Goal: Task Accomplishment & Management: Manage account settings

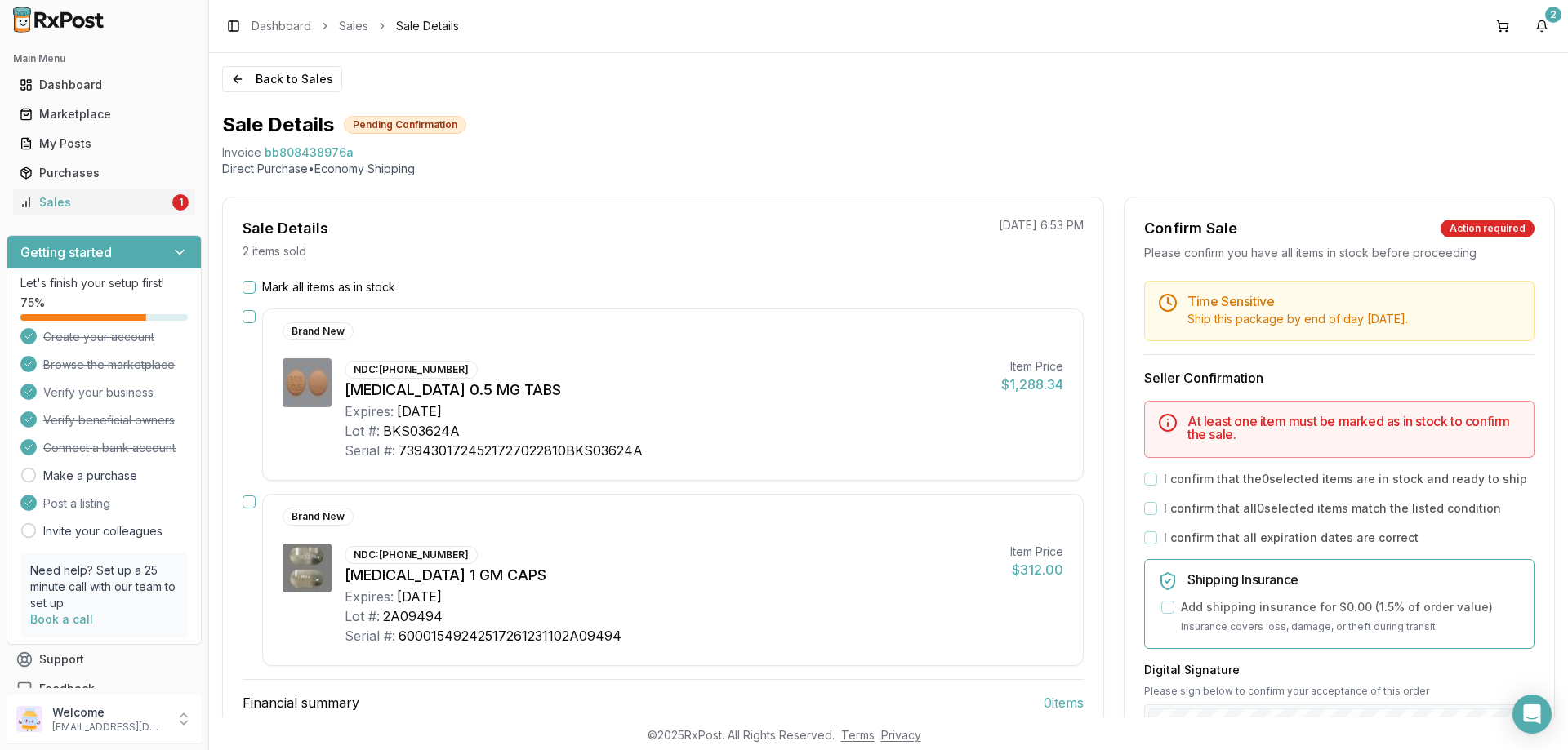
click at [248, 283] on button "Mark all items as in stock" at bounding box center [249, 288] width 13 height 13
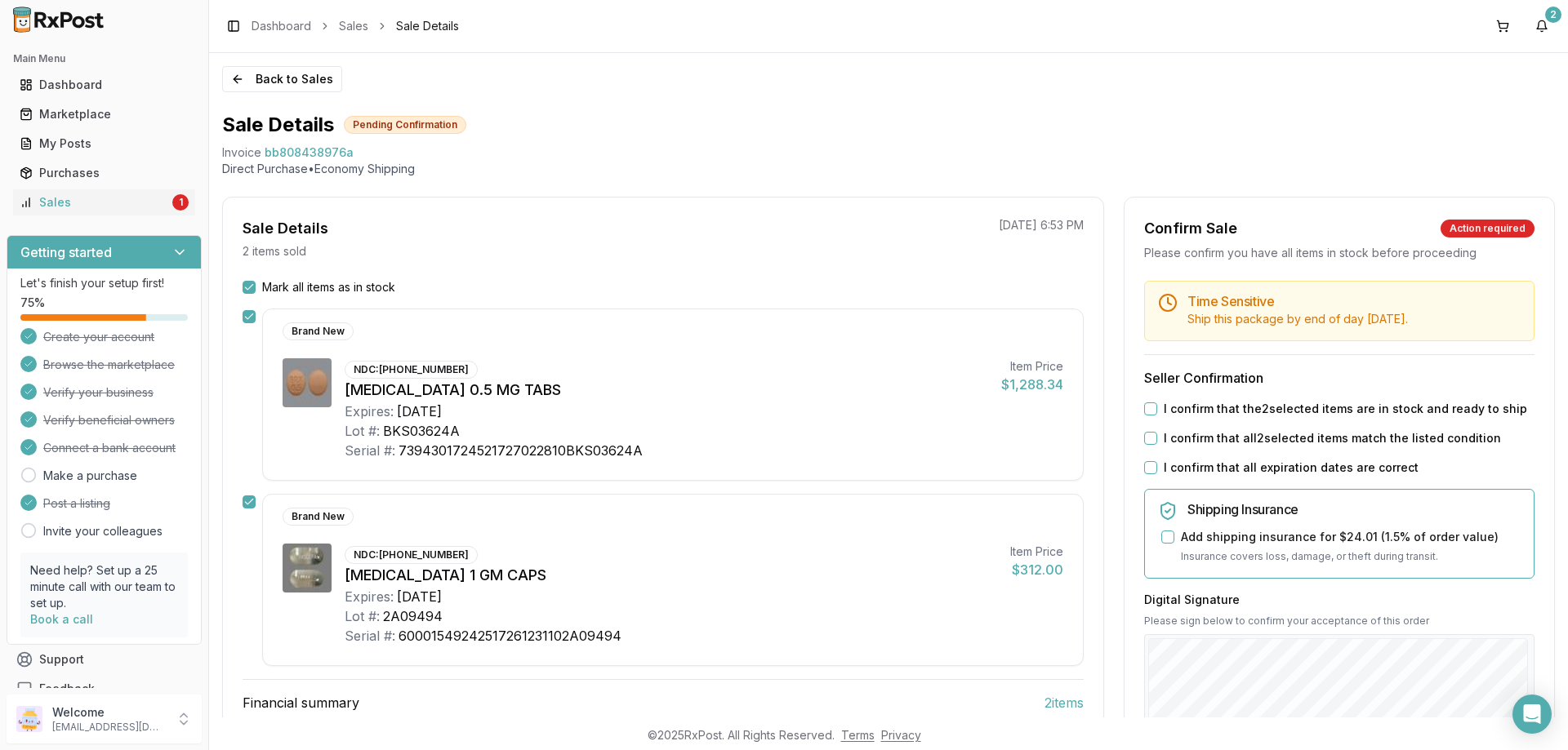
click at [1150, 408] on button "I confirm that the 2 selected items are in stock and ready to ship" at bounding box center [1151, 409] width 13 height 13
click at [1150, 438] on button "I confirm that all 2 selected items match the listed condition" at bounding box center [1151, 438] width 13 height 13
click at [1145, 469] on button "I confirm that all expiration dates are correct" at bounding box center [1151, 468] width 13 height 13
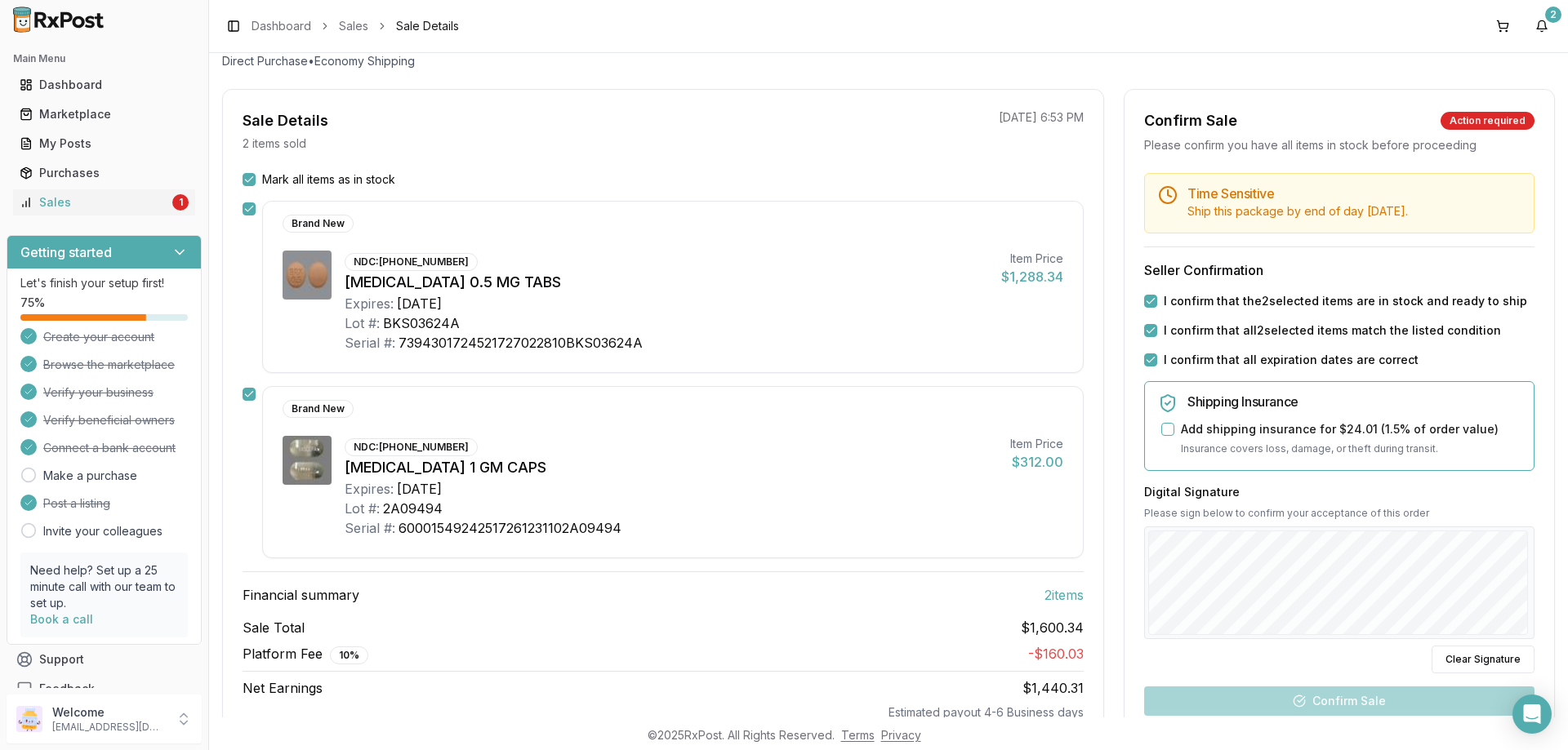
scroll to position [163, 0]
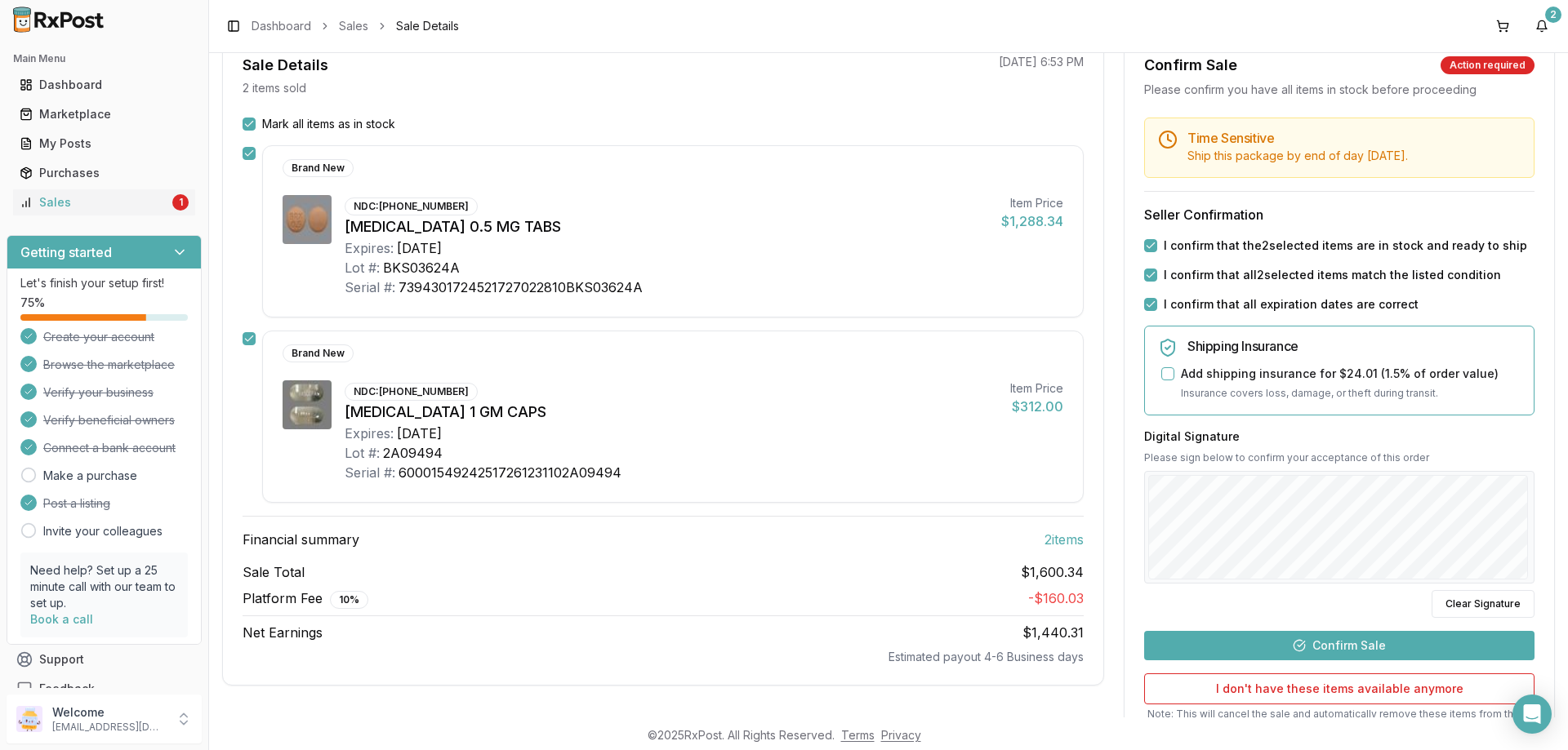
click at [1347, 647] on button "Confirm Sale" at bounding box center [1339, 645] width 391 height 30
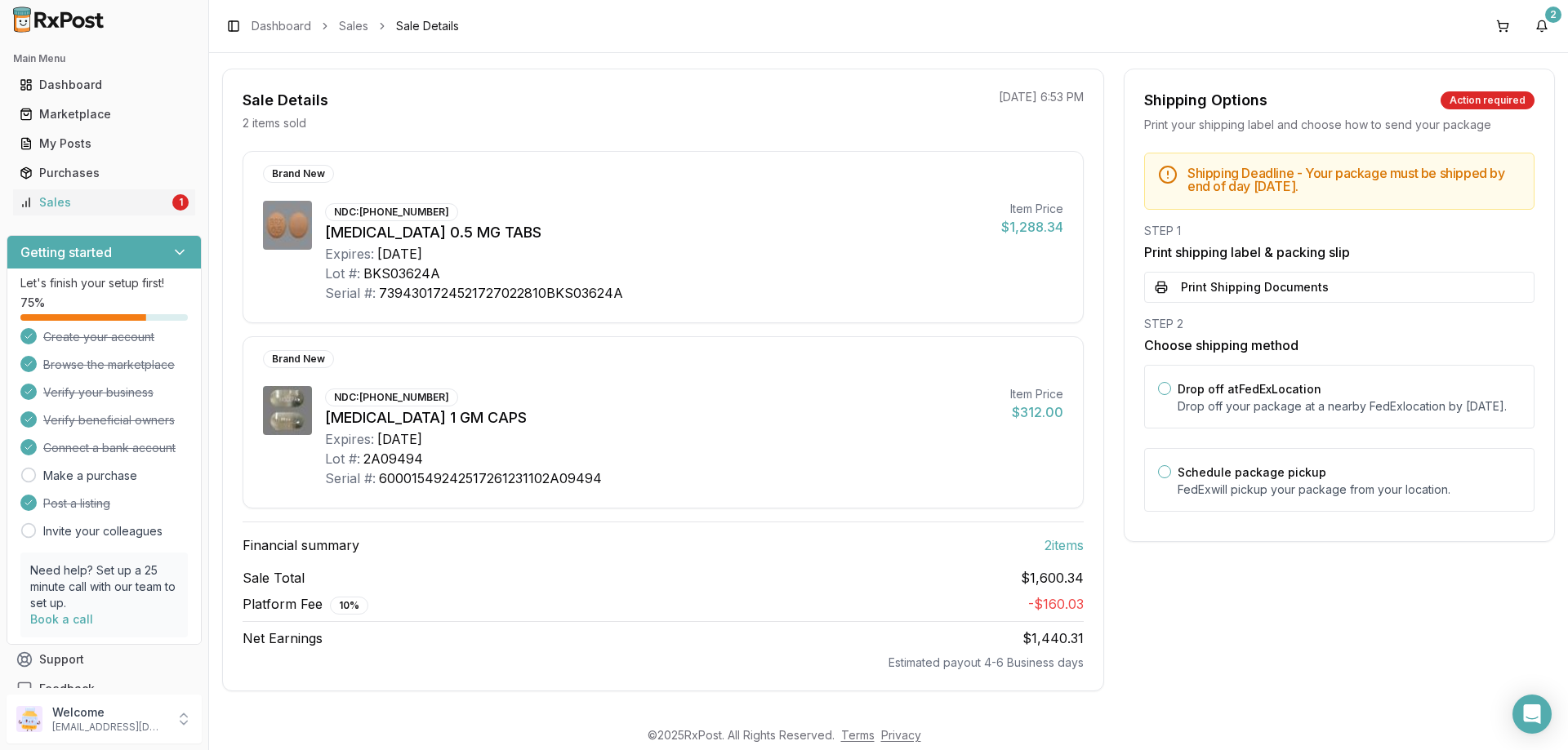
scroll to position [129, 0]
click at [1161, 396] on div "Drop off at FedEx Location Drop off your package at a nearby FedEx location by …" at bounding box center [1339, 396] width 391 height 64
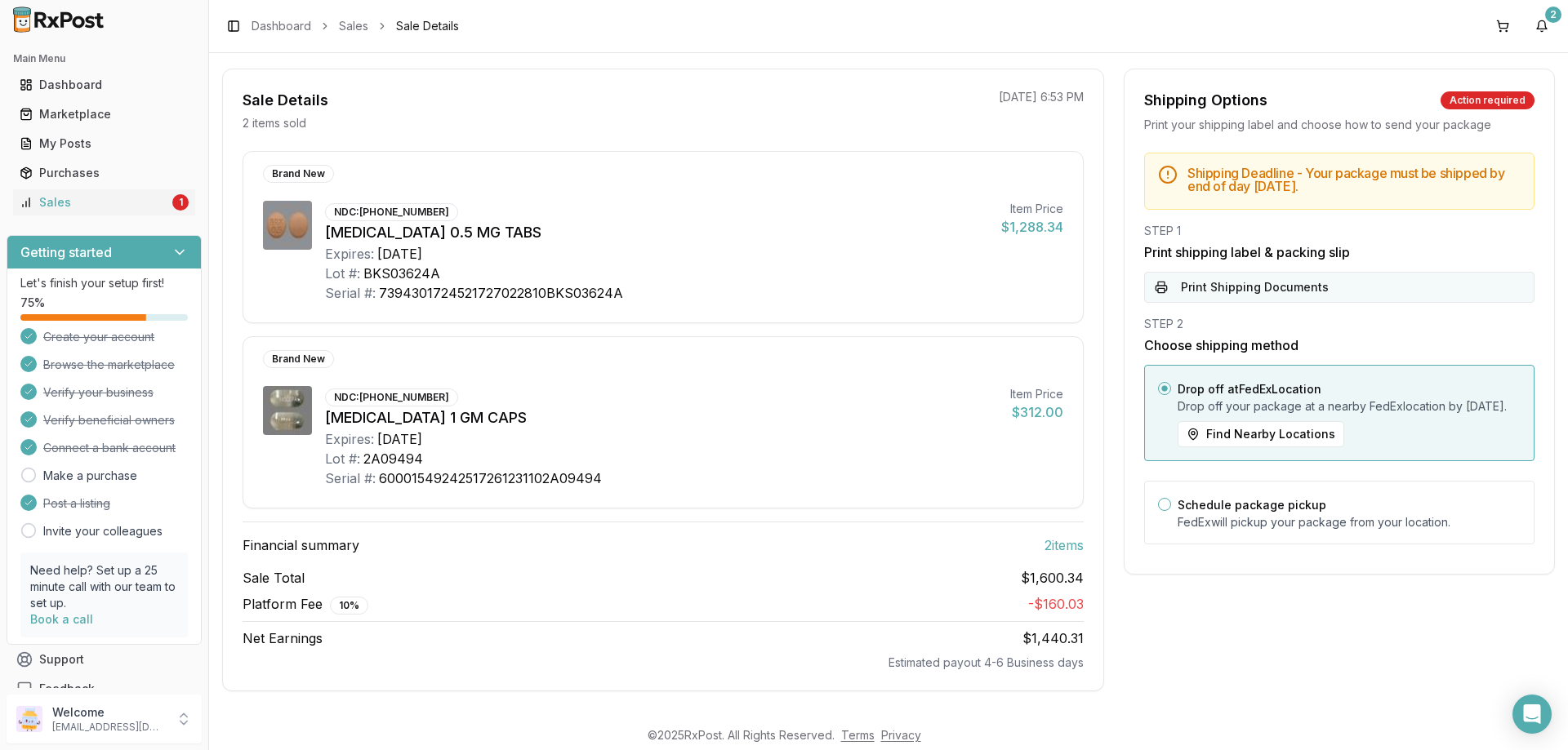
click at [1160, 286] on button "Print Shipping Documents" at bounding box center [1339, 287] width 391 height 31
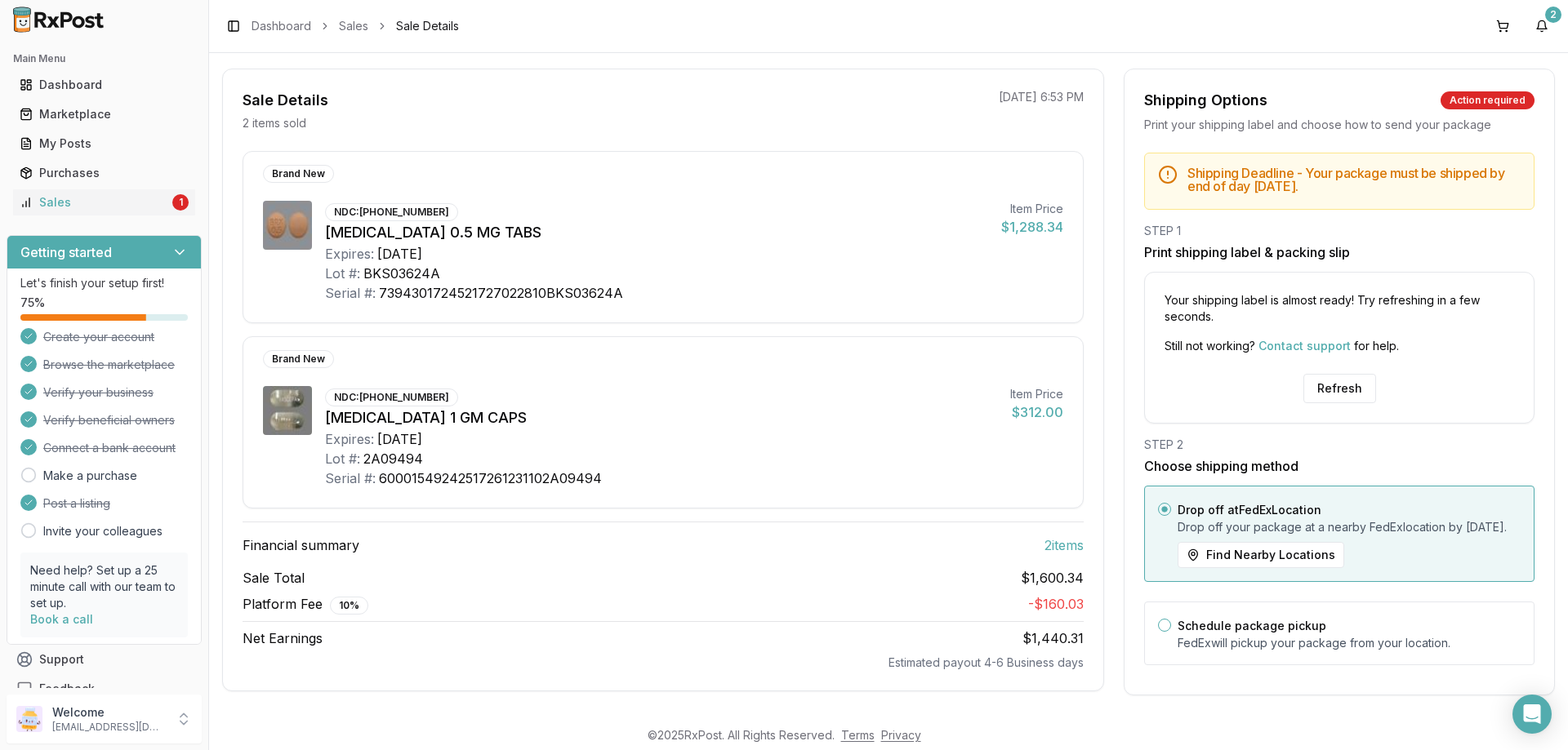
scroll to position [47, 0]
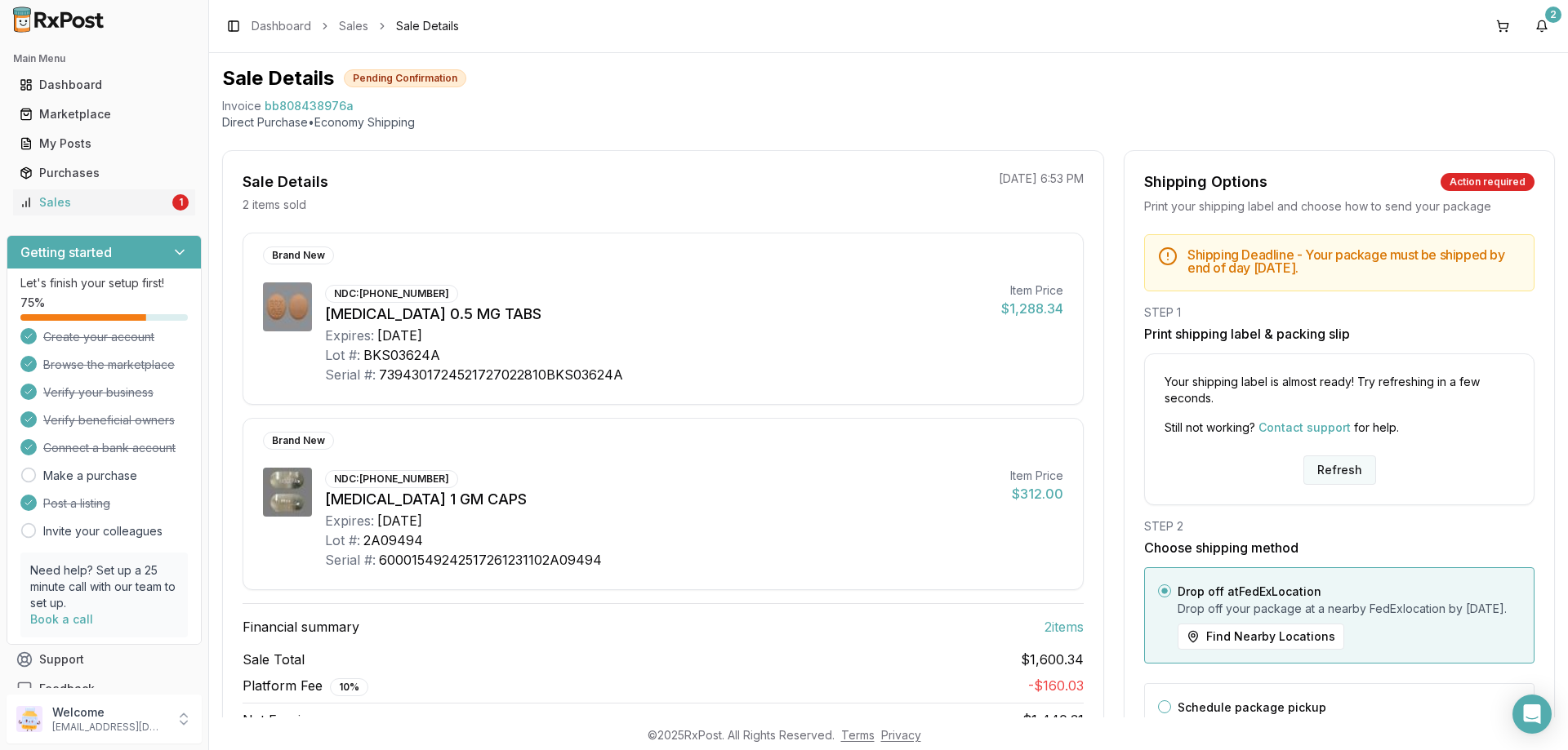
click at [1338, 471] on button "Refresh" at bounding box center [1340, 470] width 72 height 30
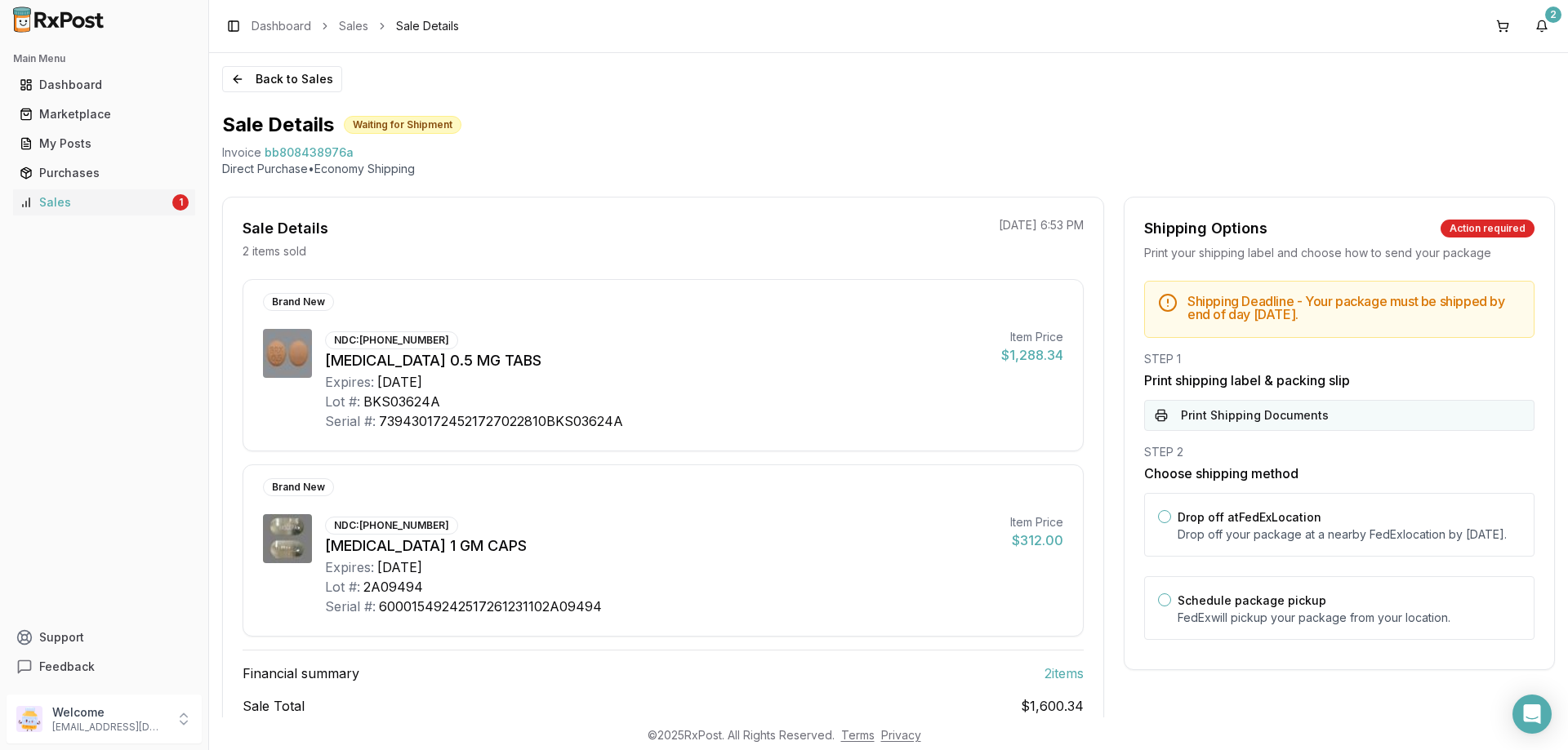
click at [1155, 420] on button "Print Shipping Documents" at bounding box center [1339, 416] width 391 height 31
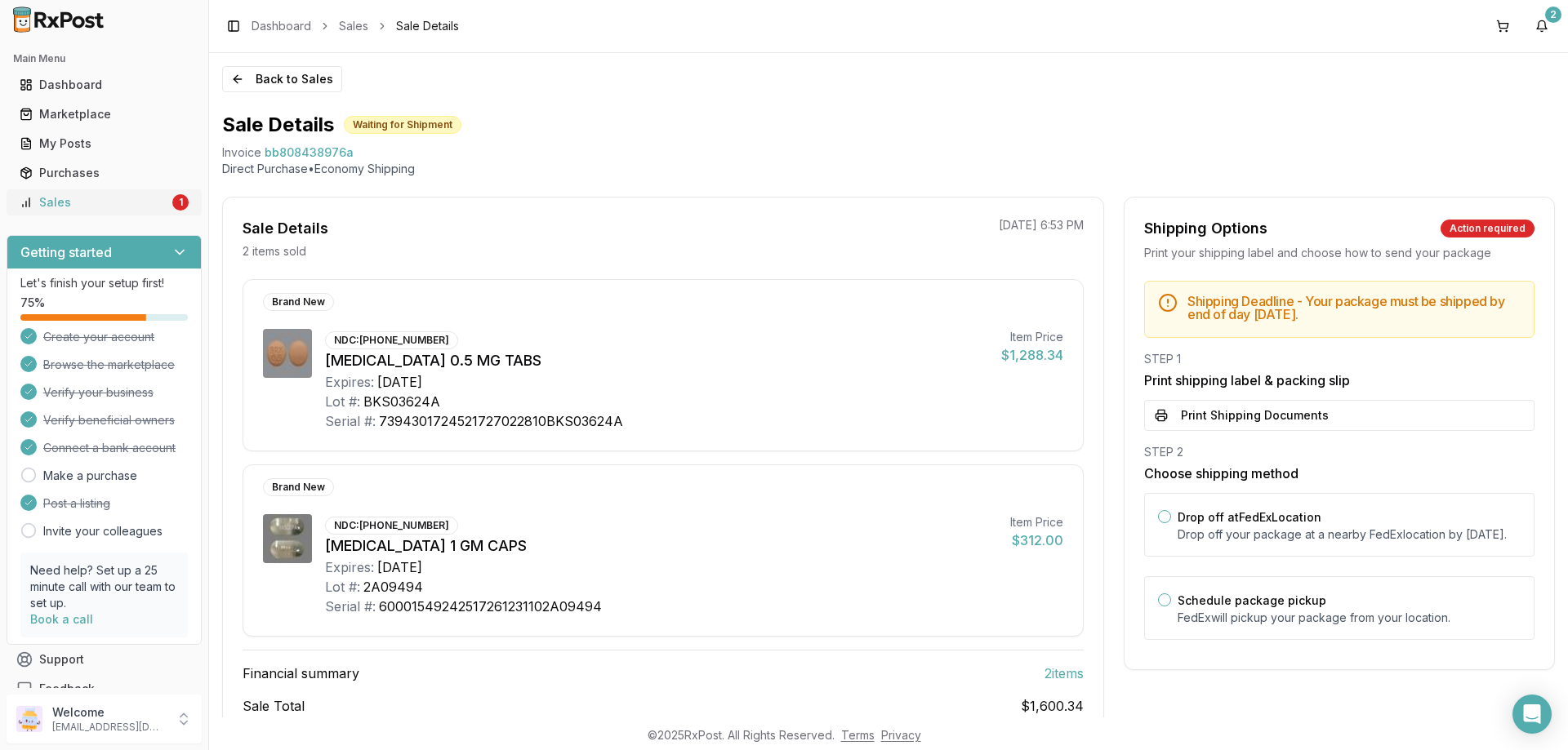
click at [59, 206] on div "Sales" at bounding box center [94, 202] width 150 height 16
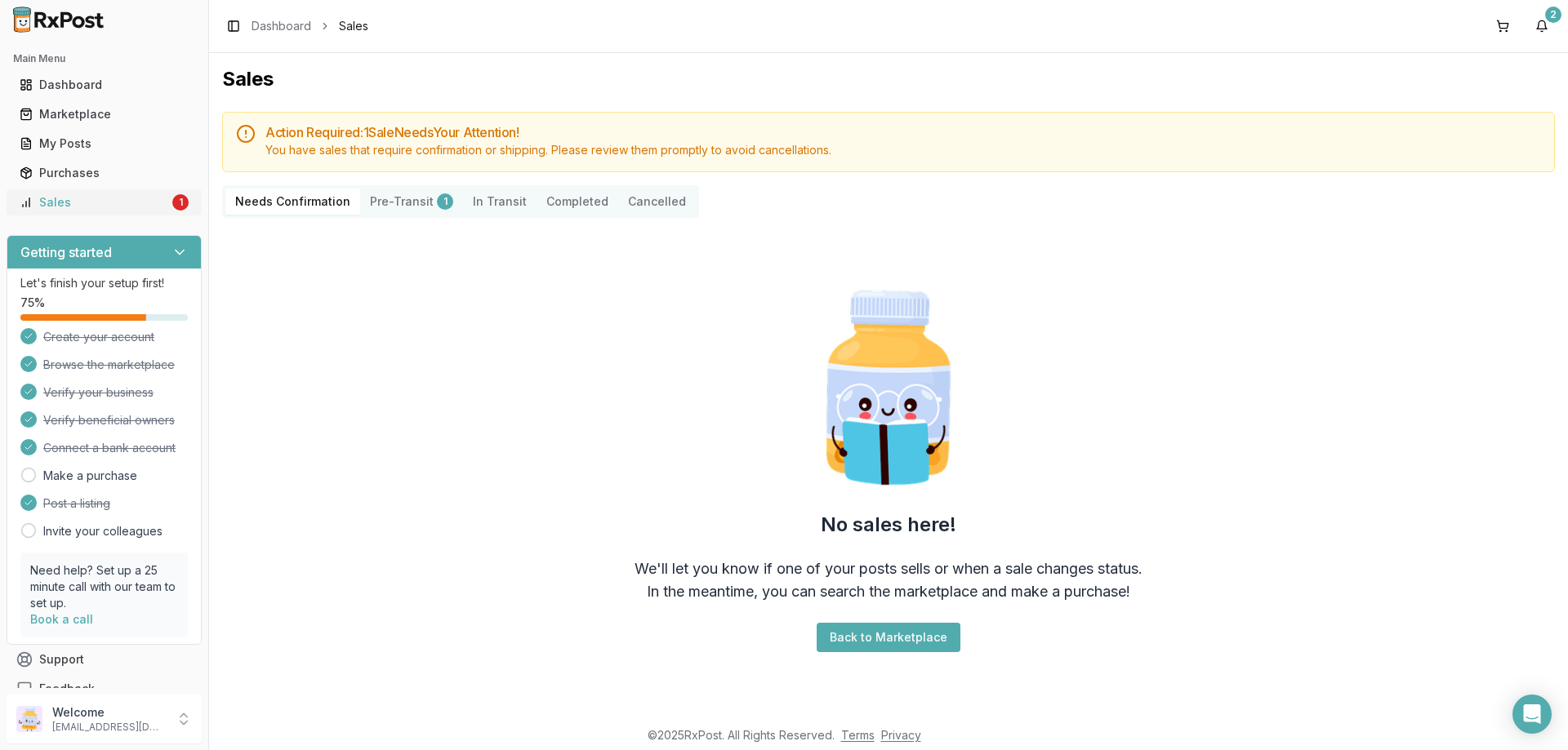
click at [49, 204] on div "Sales" at bounding box center [94, 202] width 150 height 16
click at [60, 204] on div "Sales" at bounding box center [94, 202] width 150 height 16
click at [56, 141] on div "My Posts" at bounding box center [104, 143] width 169 height 16
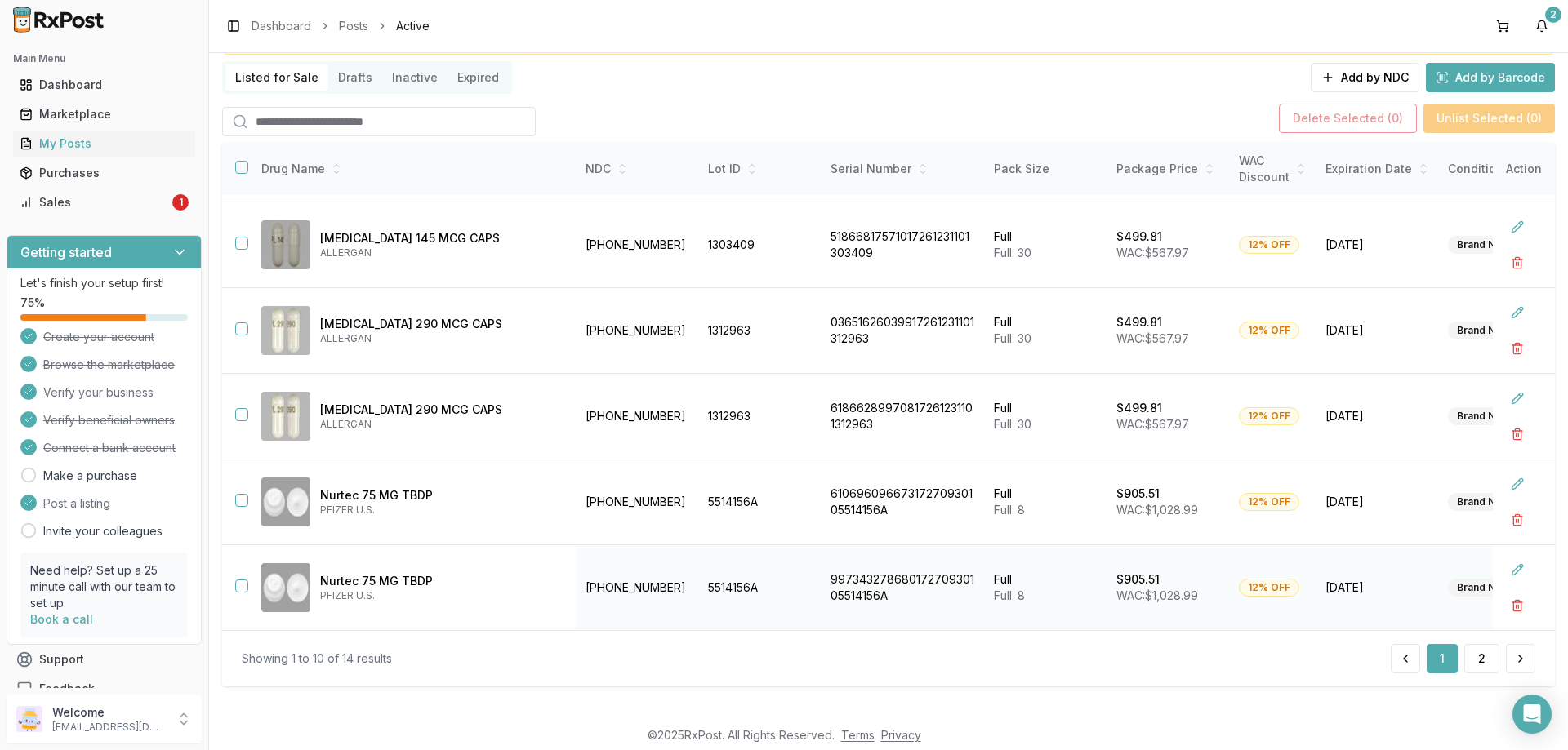
scroll to position [116, 0]
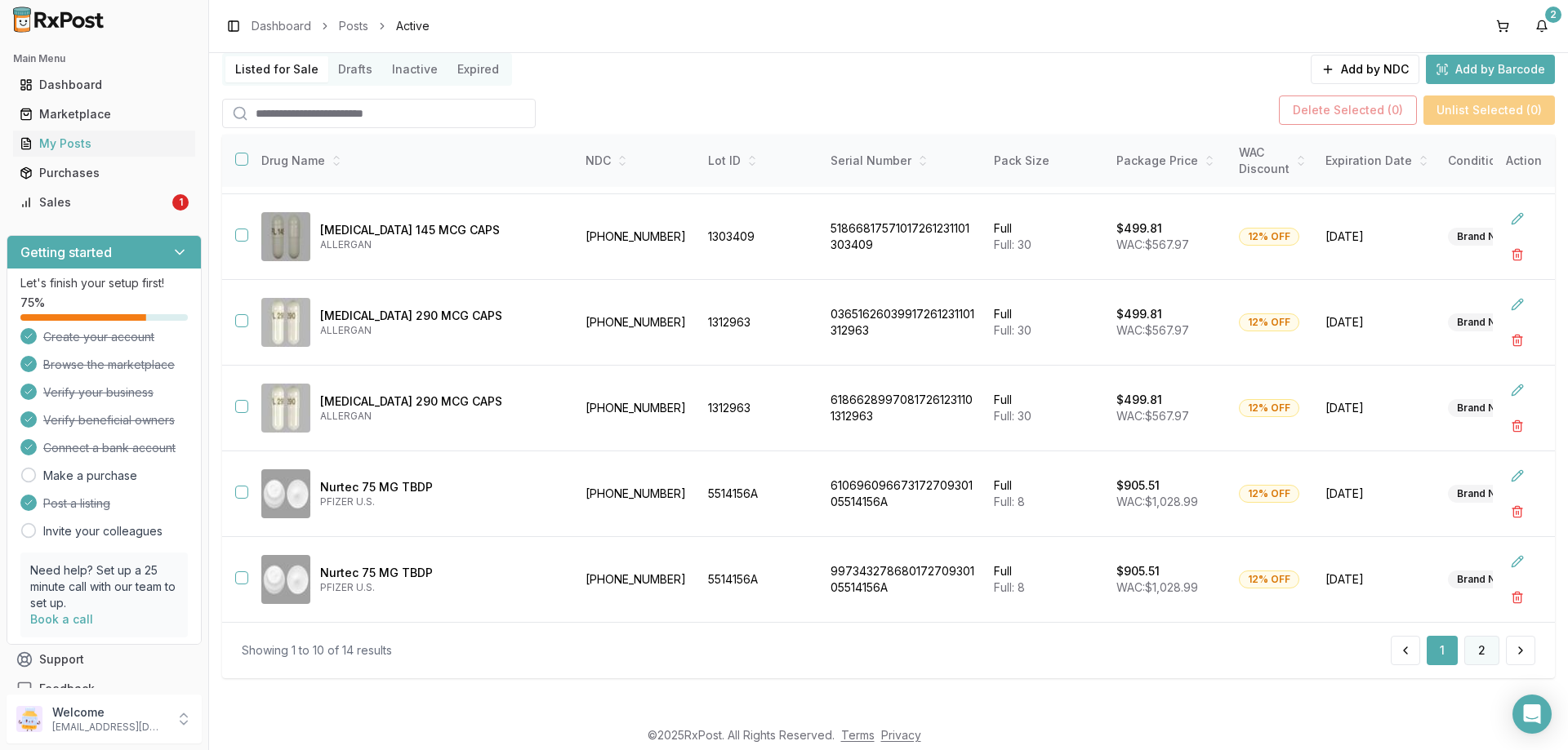
click at [1473, 657] on button "2" at bounding box center [1481, 650] width 35 height 30
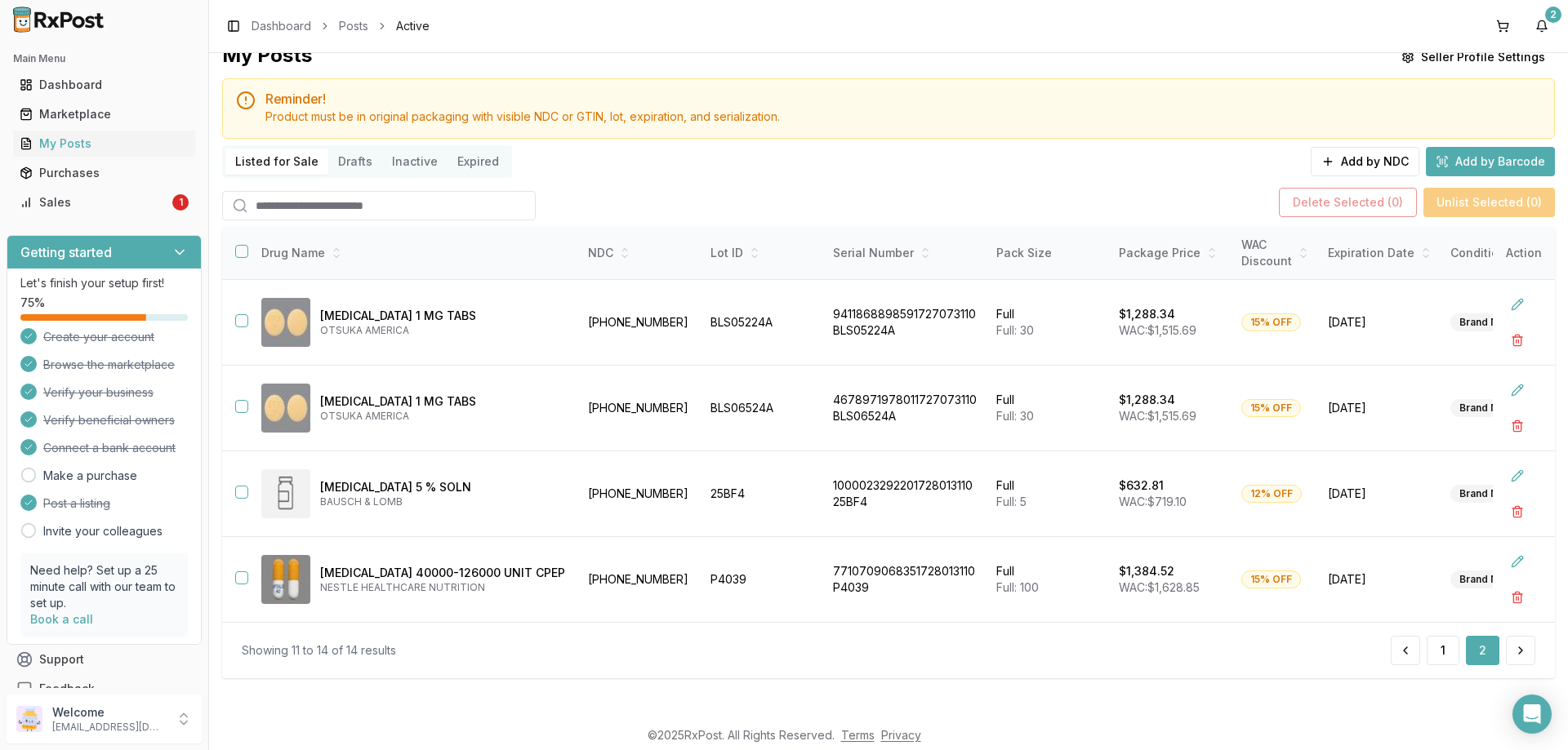
scroll to position [30, 0]
click at [1434, 651] on button "1" at bounding box center [1443, 650] width 32 height 30
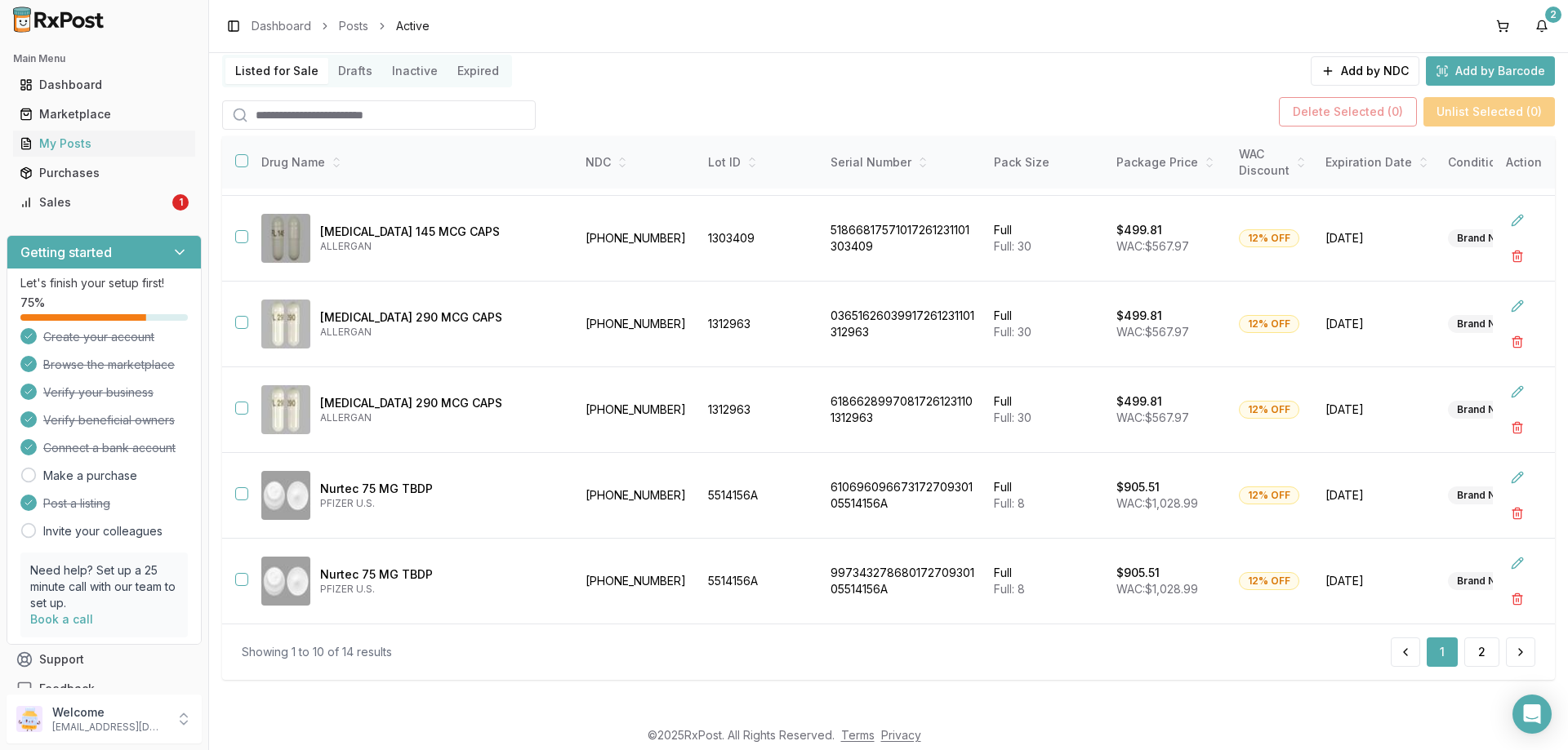
scroll to position [116, 0]
click at [1476, 658] on button "2" at bounding box center [1481, 650] width 35 height 30
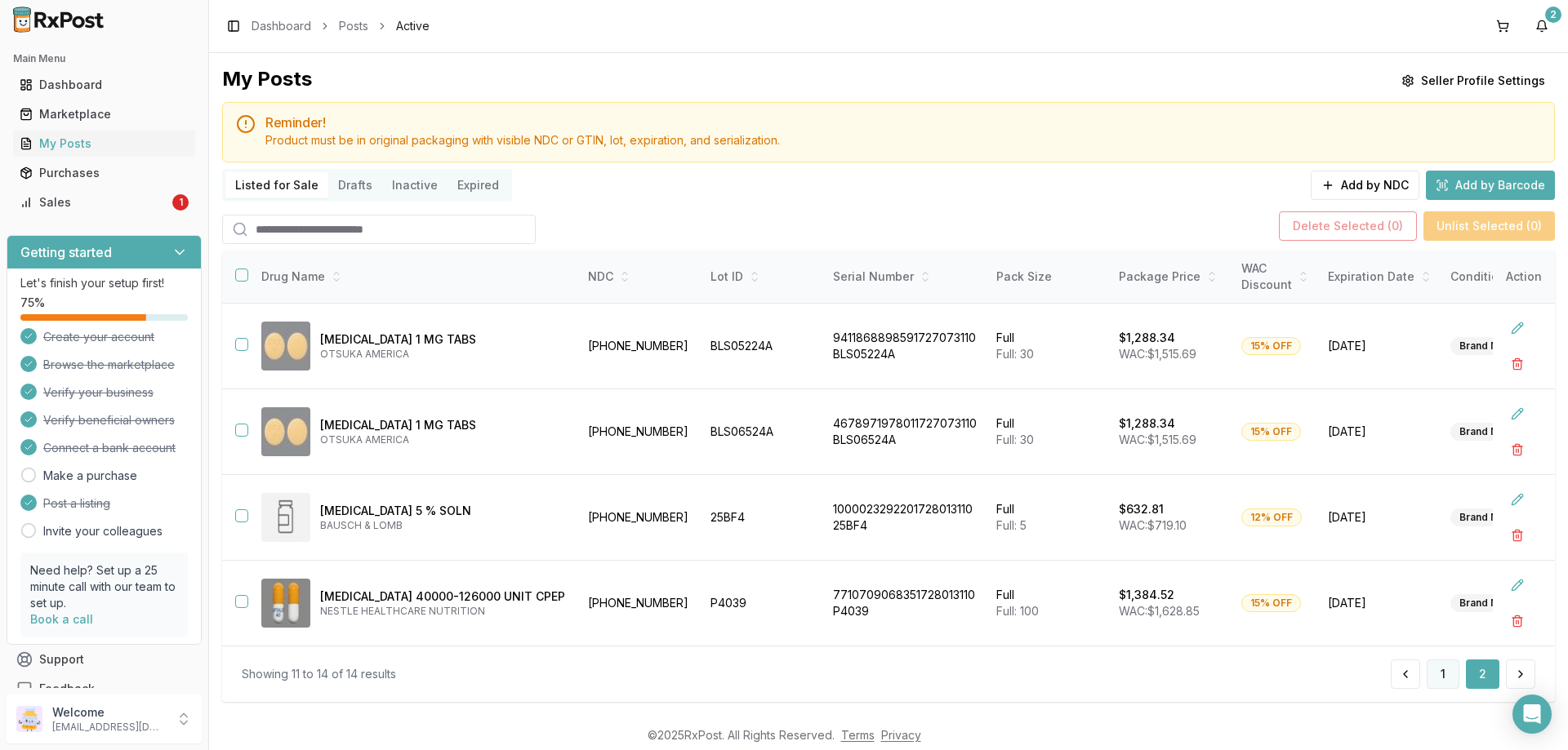
click at [1440, 683] on button "1" at bounding box center [1443, 674] width 32 height 30
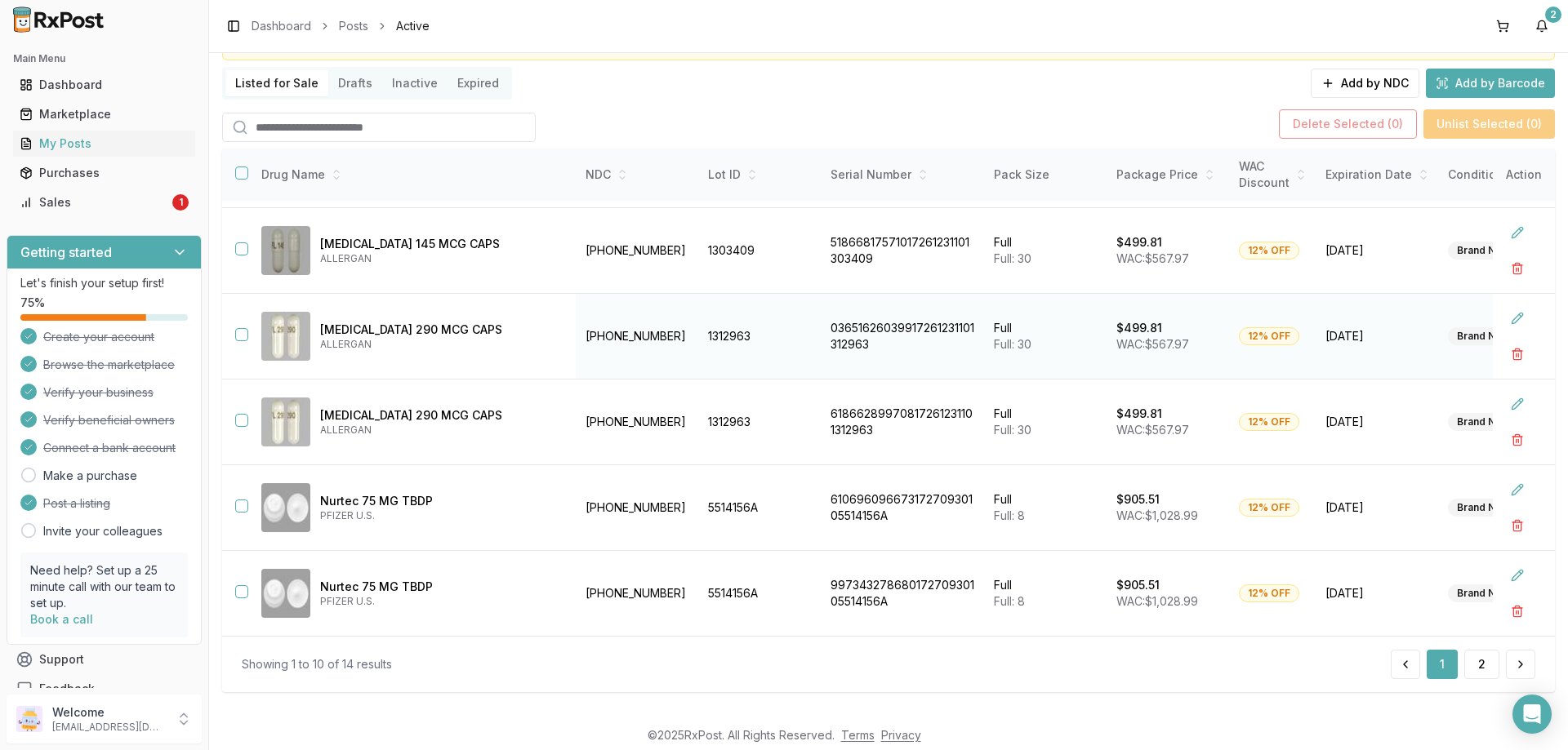
scroll to position [116, 0]
